Goal: Navigation & Orientation: Understand site structure

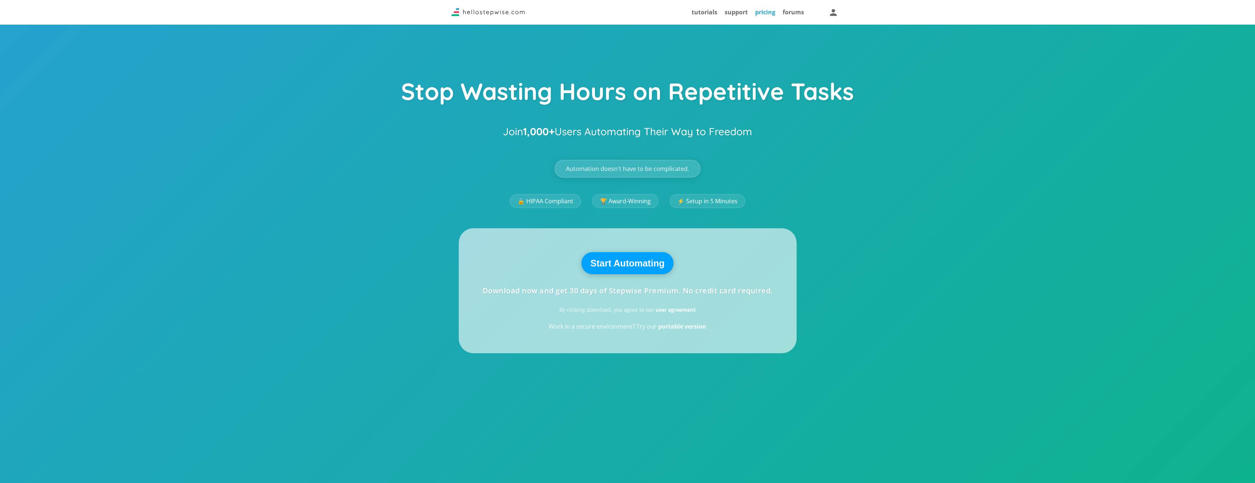
click at [760, 8] on link "pricing" at bounding box center [765, 12] width 20 height 8
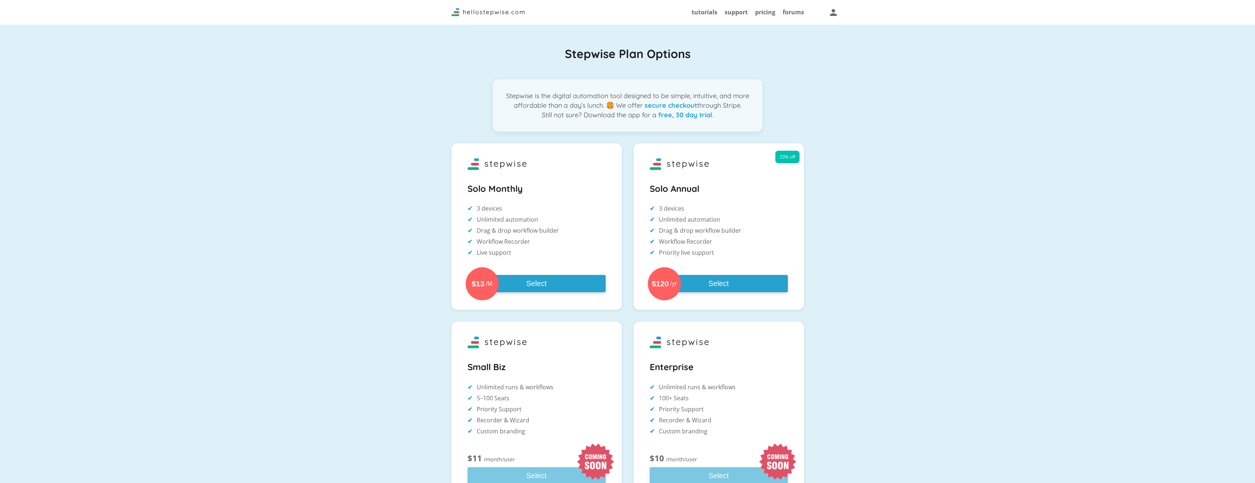
click at [718, 13] on div "support" at bounding box center [732, 12] width 30 height 17
click at [713, 13] on link "tutorials" at bounding box center [704, 12] width 26 height 8
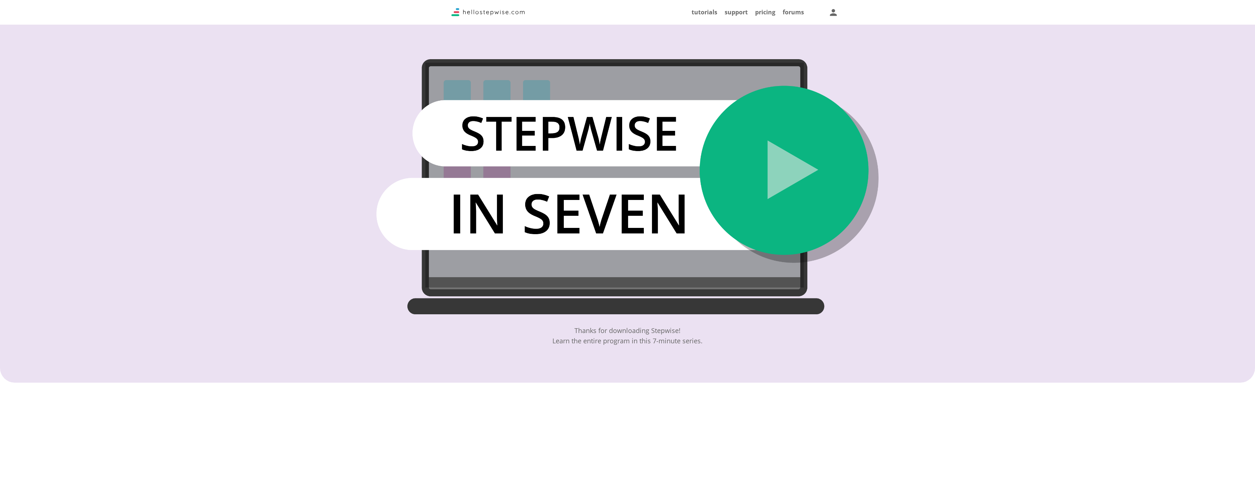
click at [501, 6] on div "tutorials support pricing forums" at bounding box center [627, 12] width 353 height 17
click at [493, 15] on img at bounding box center [487, 12] width 73 height 8
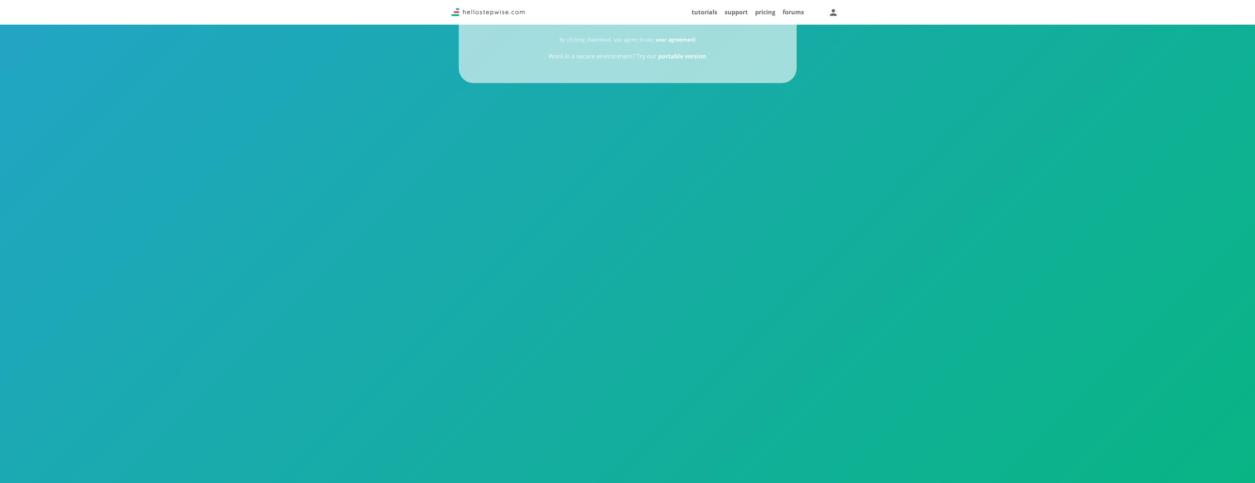
scroll to position [13, 0]
